Goal: Find specific page/section: Find specific page/section

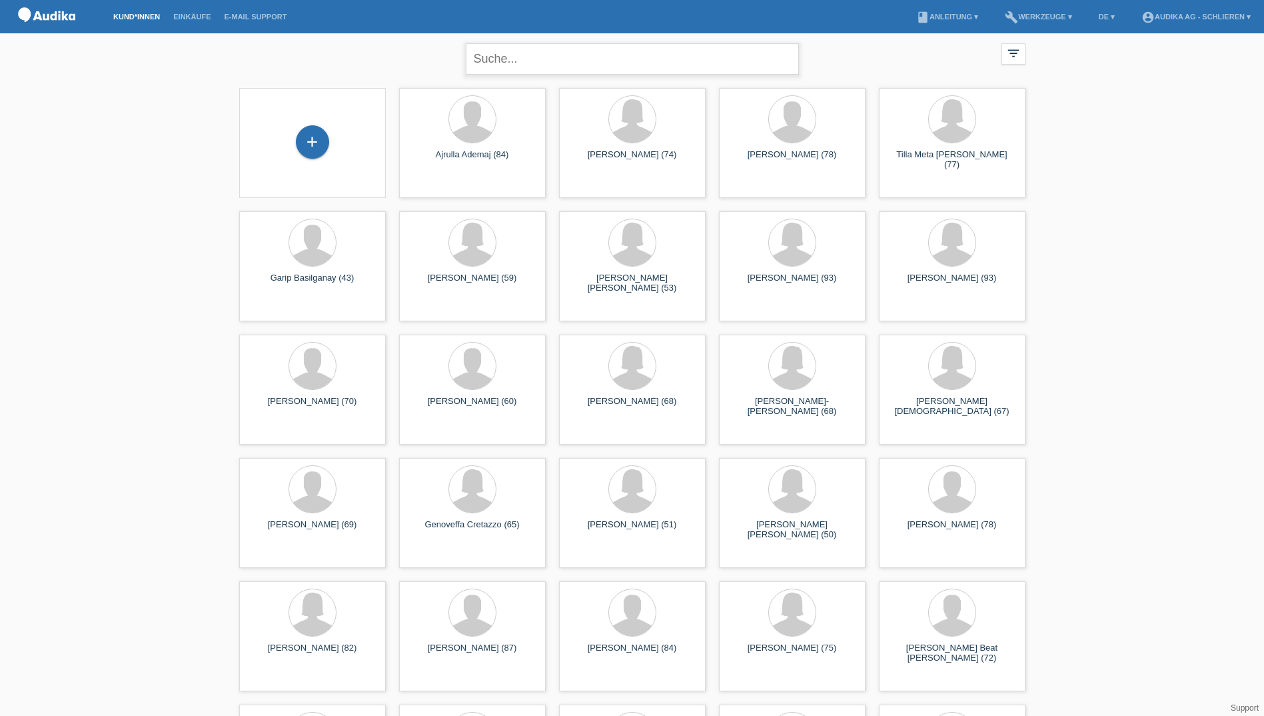
click at [506, 55] on input "text" at bounding box center [632, 58] width 333 height 31
drag, startPoint x: 497, startPoint y: 60, endPoint x: 465, endPoint y: 59, distance: 32.0
click at [466, 59] on input "luici nicoli" at bounding box center [632, 58] width 333 height 31
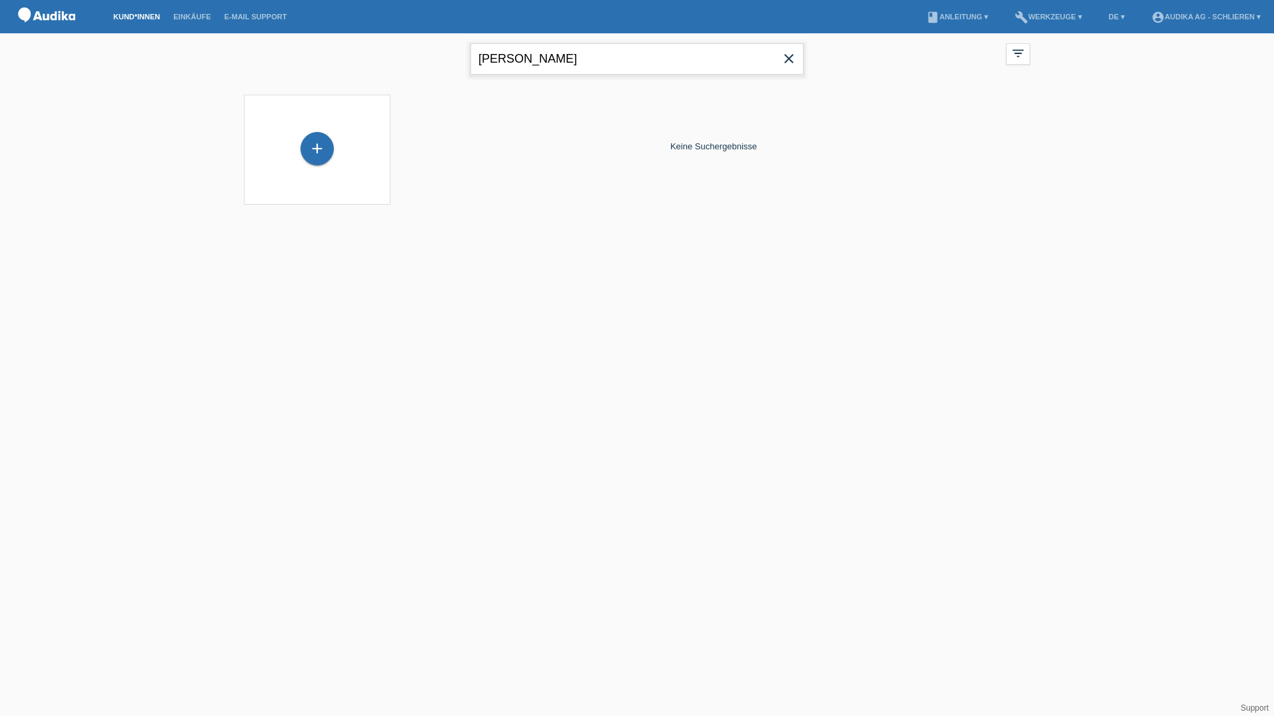
click at [516, 57] on input "nicoli" at bounding box center [636, 58] width 333 height 31
drag, startPoint x: 526, startPoint y: 59, endPoint x: 456, endPoint y: 51, distance: 71.2
click at [456, 51] on div "nicoli close filter_list view_module Alle Kund*innen anzeigen star Markierte Ku…" at bounding box center [637, 57] width 800 height 48
paste input "Luigi N"
type input "[PERSON_NAME]"
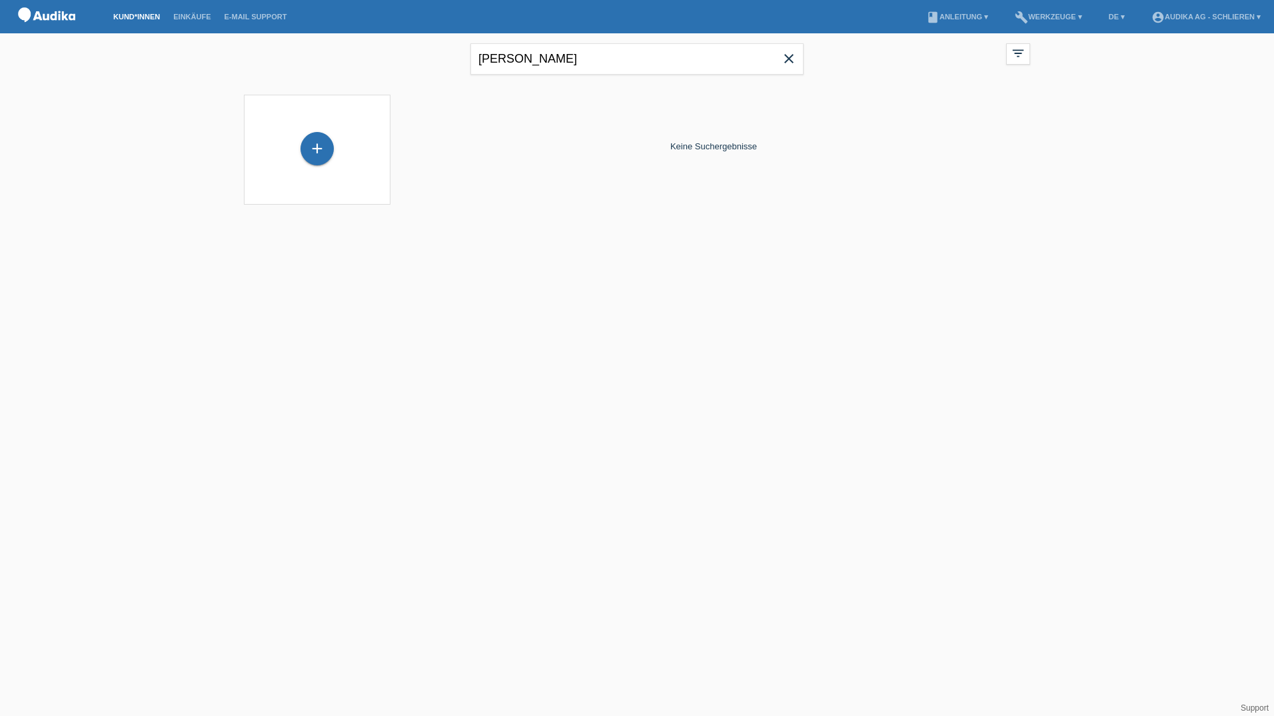
click at [139, 16] on link "Kund*innen" at bounding box center [137, 17] width 60 height 8
click at [183, 17] on link "Einkäufe" at bounding box center [192, 17] width 51 height 8
click at [145, 20] on link "Kund*innen" at bounding box center [137, 17] width 60 height 8
click at [793, 60] on icon "close" at bounding box center [789, 59] width 16 height 16
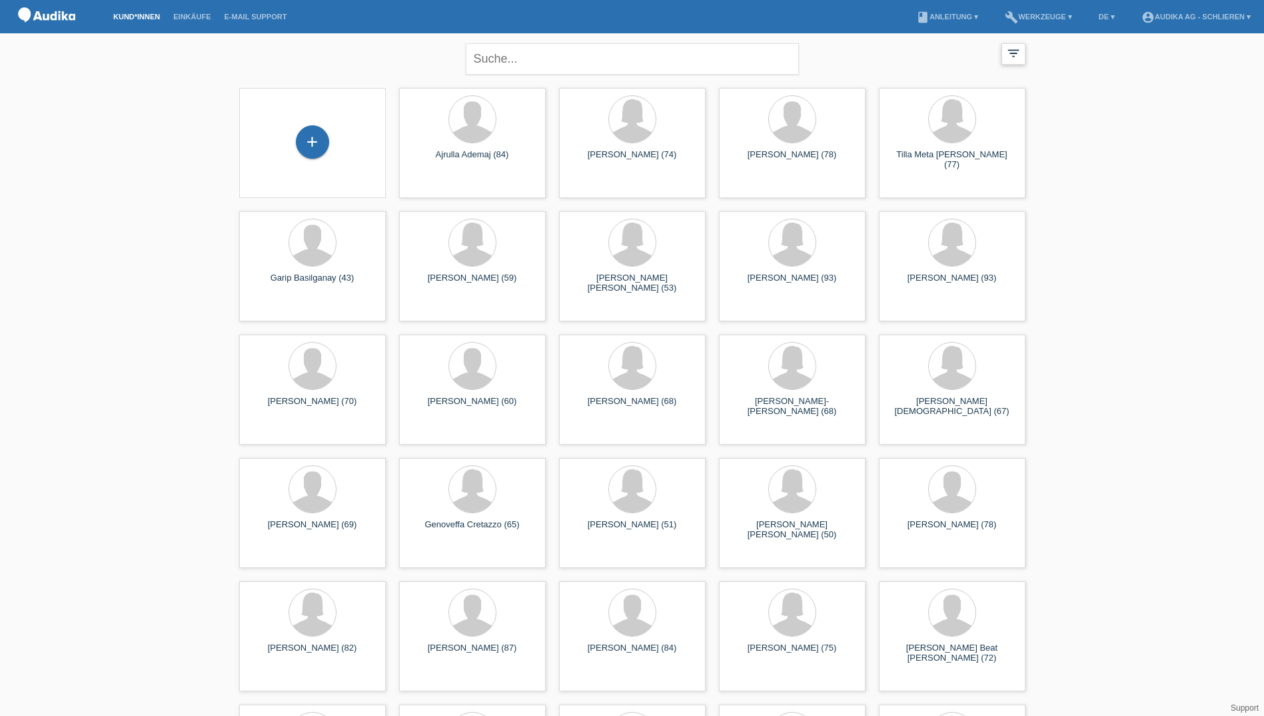
click at [1017, 53] on icon "filter_list" at bounding box center [1013, 53] width 15 height 15
click at [1013, 49] on icon "filter_list" at bounding box center [1013, 53] width 15 height 15
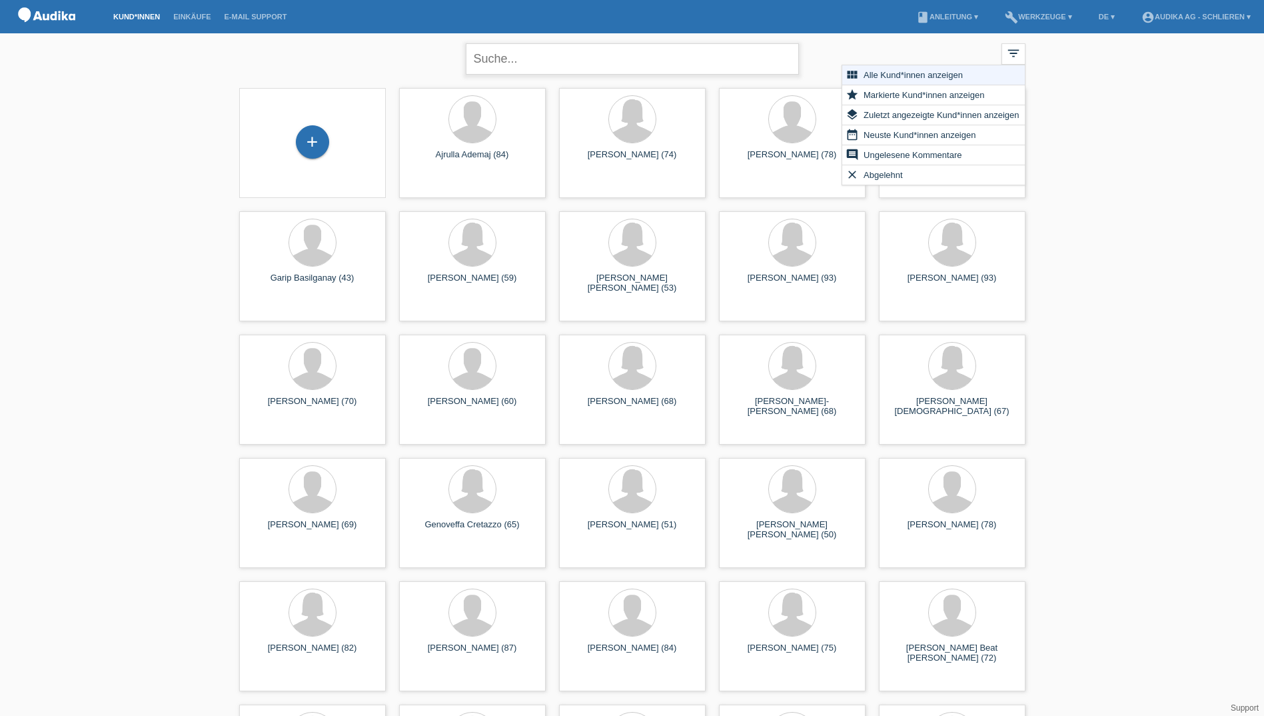
click at [510, 59] on input "text" at bounding box center [632, 58] width 333 height 31
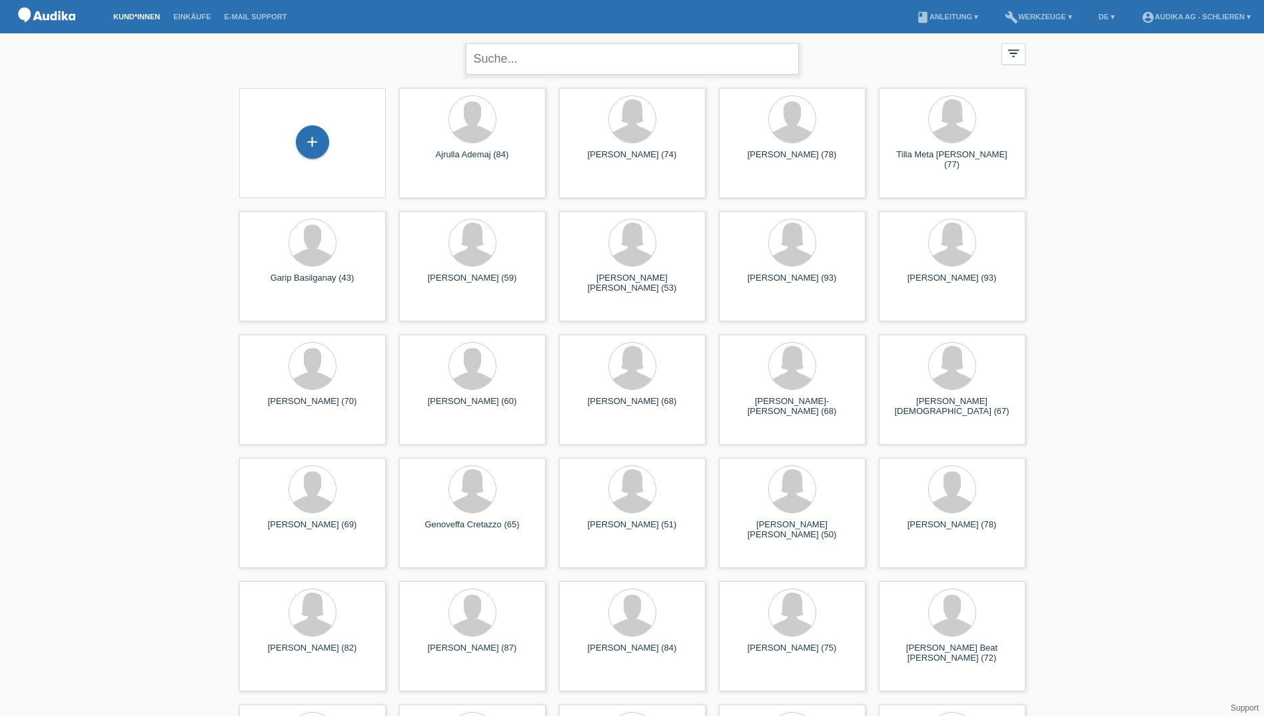
paste input "[PERSON_NAME]"
type input "[PERSON_NAME]"
